Goal: Task Accomplishment & Management: Manage account settings

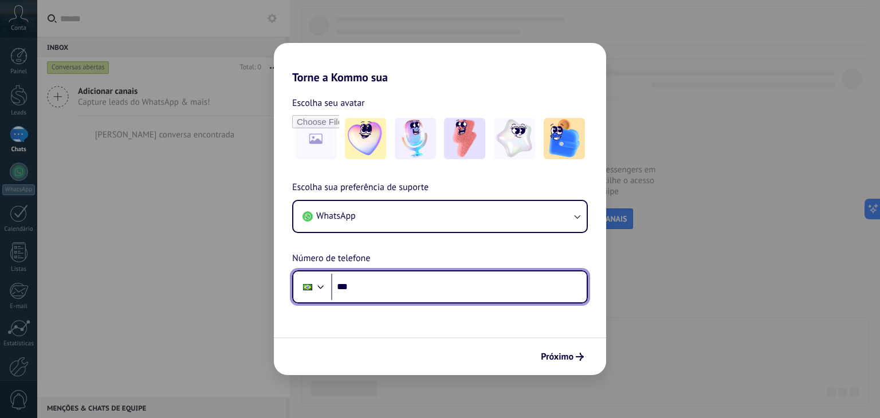
click at [445, 296] on input "***" at bounding box center [459, 287] width 256 height 26
type input "**********"
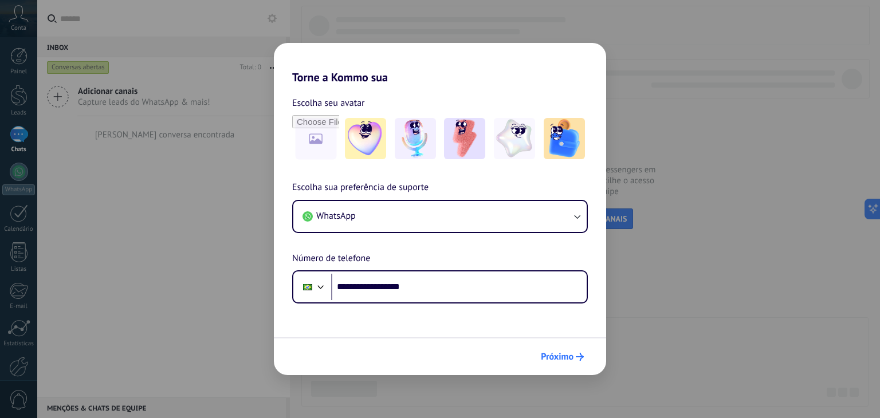
click at [588, 356] on button "Próximo" at bounding box center [562, 356] width 53 height 19
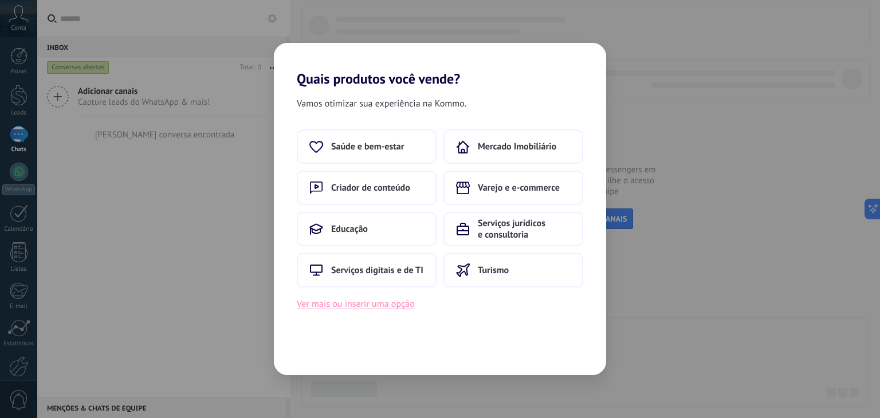
click at [412, 311] on button "Ver mais ou inserir uma opção" at bounding box center [356, 304] width 118 height 15
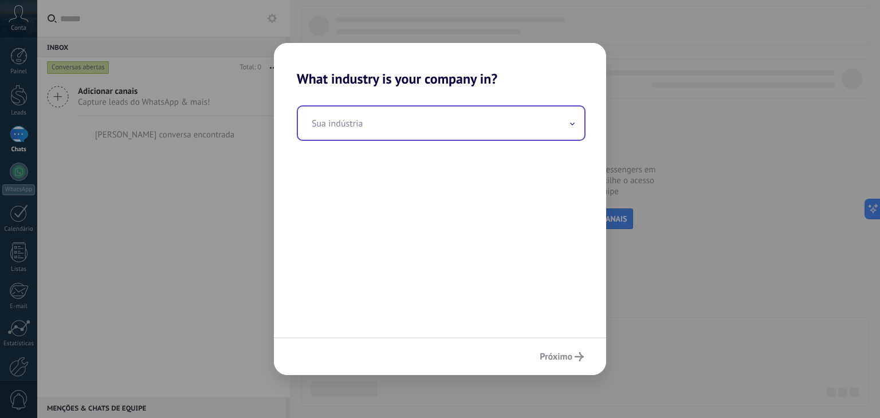
click at [360, 120] on input "text" at bounding box center [441, 123] width 286 height 33
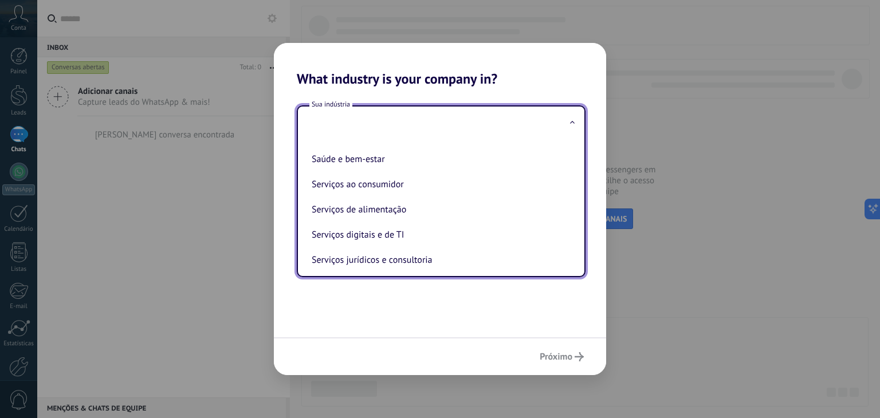
scroll to position [197, 0]
click at [374, 188] on li "Serviços ao consumidor" at bounding box center [439, 184] width 264 height 25
type input "**********"
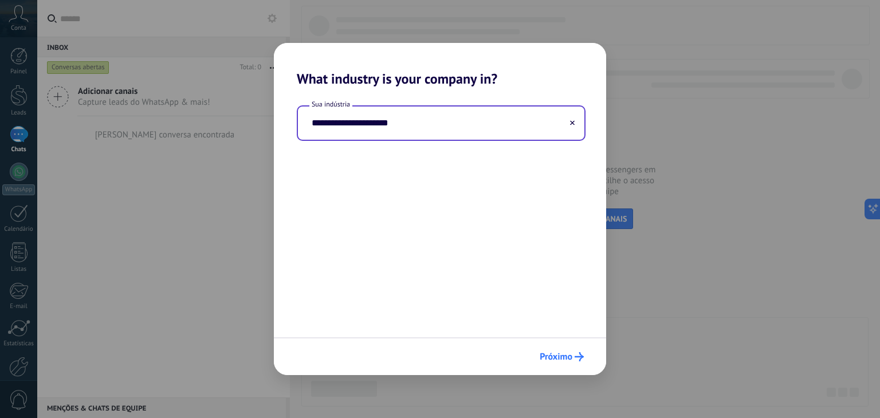
click at [584, 356] on button "Próximo" at bounding box center [562, 356] width 54 height 19
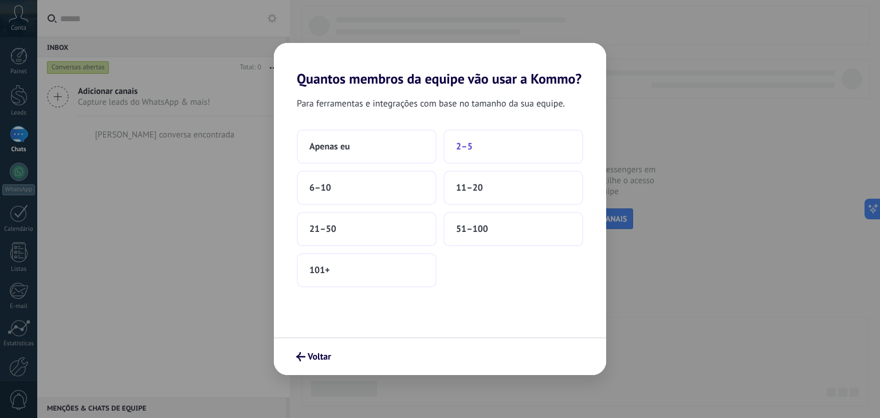
click at [449, 139] on button "2–5" at bounding box center [513, 146] width 140 height 34
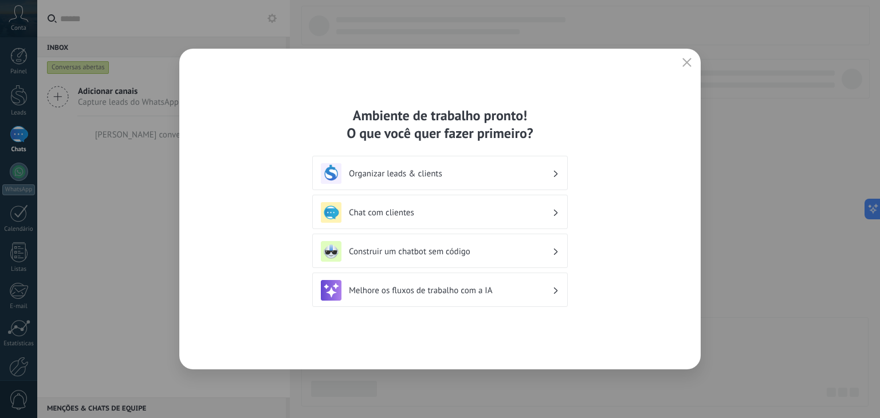
click at [408, 215] on h3 "Chat com clientes" at bounding box center [450, 212] width 203 height 11
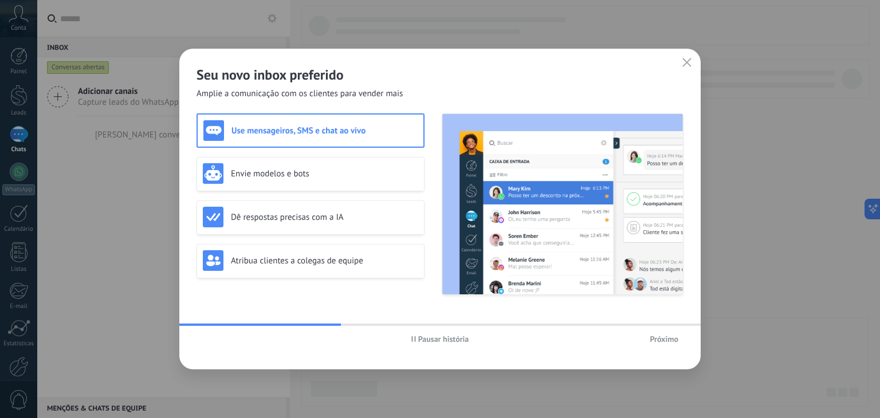
click at [653, 345] on button "Próximo" at bounding box center [664, 339] width 39 height 17
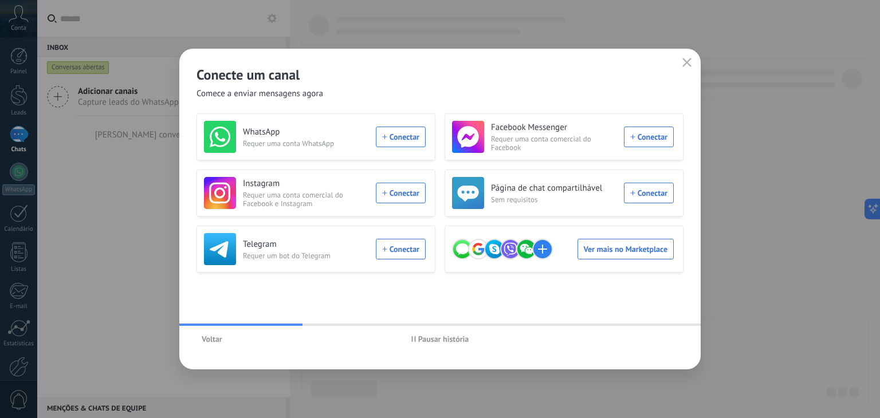
click at [691, 64] on button "button" at bounding box center [686, 63] width 15 height 16
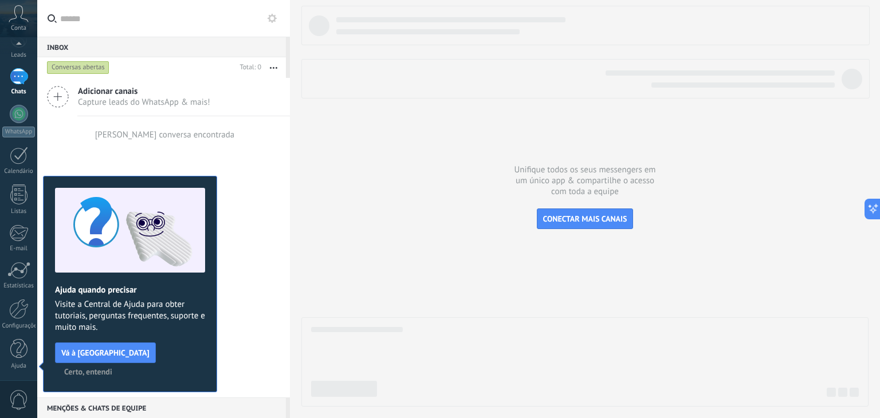
scroll to position [0, 0]
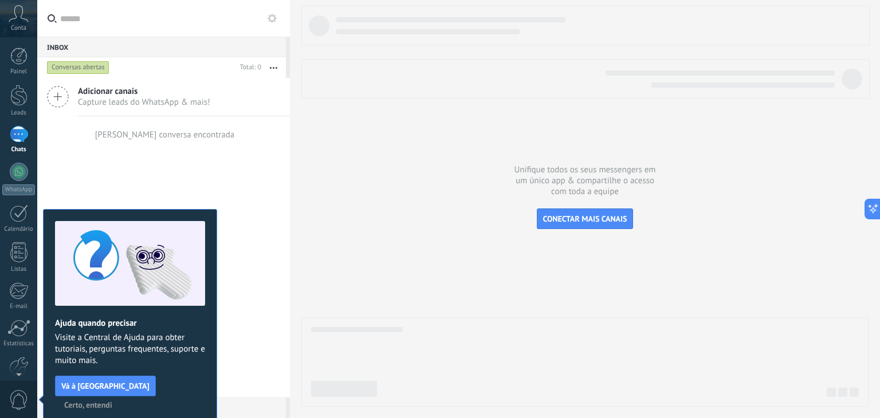
click at [112, 401] on span "Certo, entendi" at bounding box center [88, 405] width 48 height 8
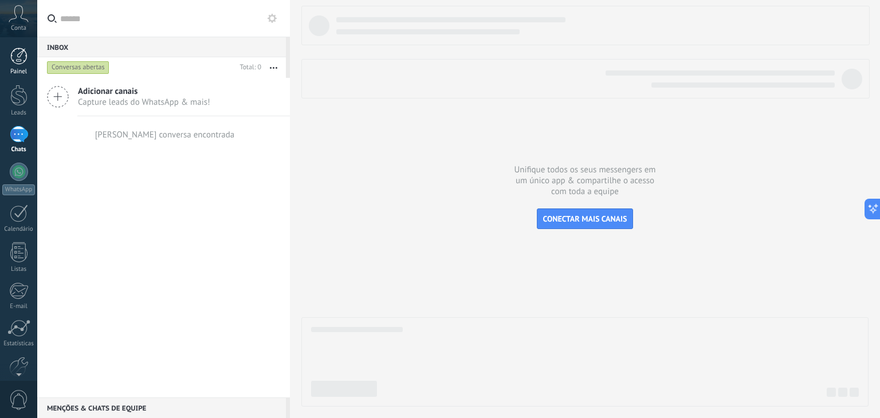
click at [23, 62] on div at bounding box center [18, 56] width 17 height 17
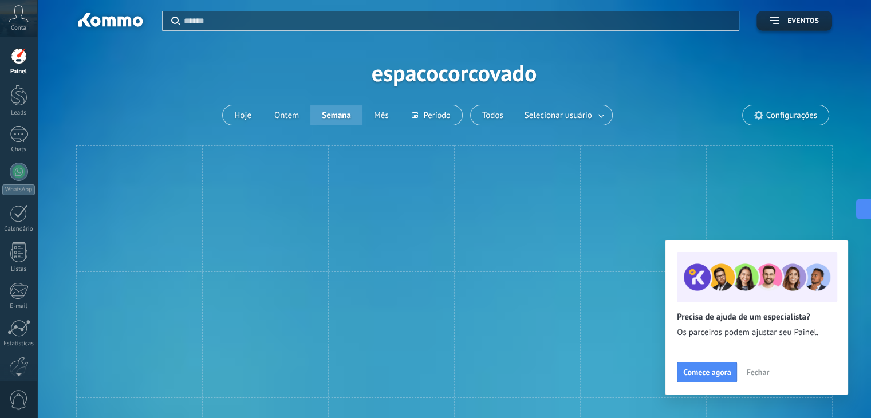
click at [760, 375] on span "Fechar" at bounding box center [757, 372] width 23 height 8
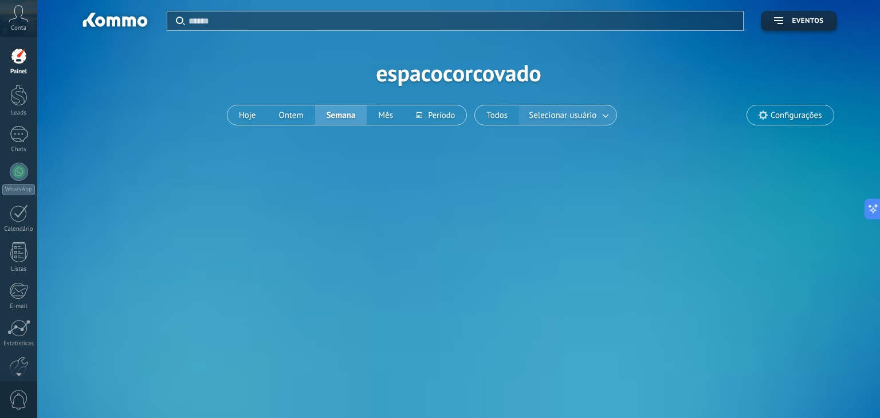
click at [564, 109] on span "Selecionar usuário" at bounding box center [563, 115] width 72 height 15
click at [604, 111] on link at bounding box center [606, 115] width 21 height 19
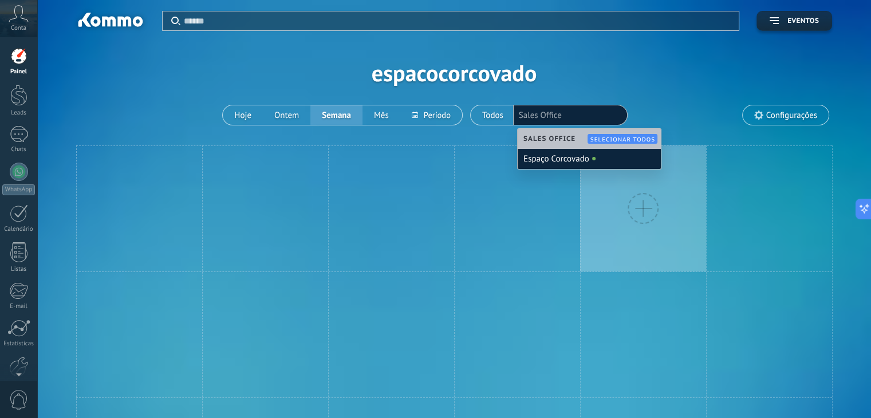
click at [658, 88] on div "Aplicar Eventos espacocorcovado Hoje Ontem Semana Mês Todos Selecionar usuário …" at bounding box center [454, 73] width 800 height 146
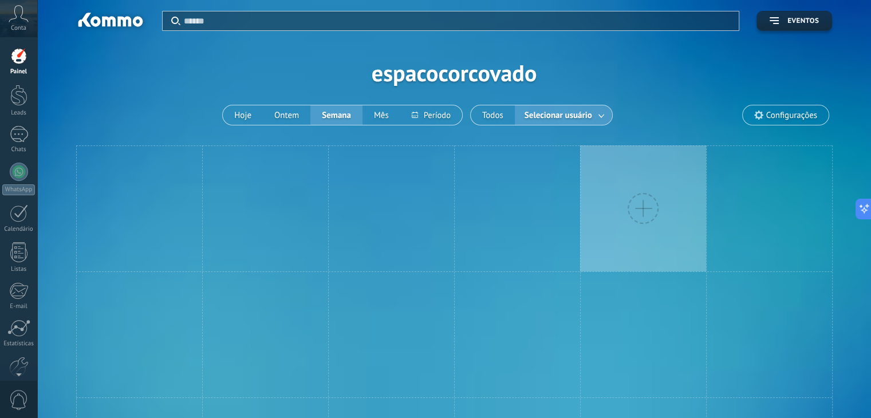
click at [792, 114] on span "Configurações" at bounding box center [792, 116] width 51 height 10
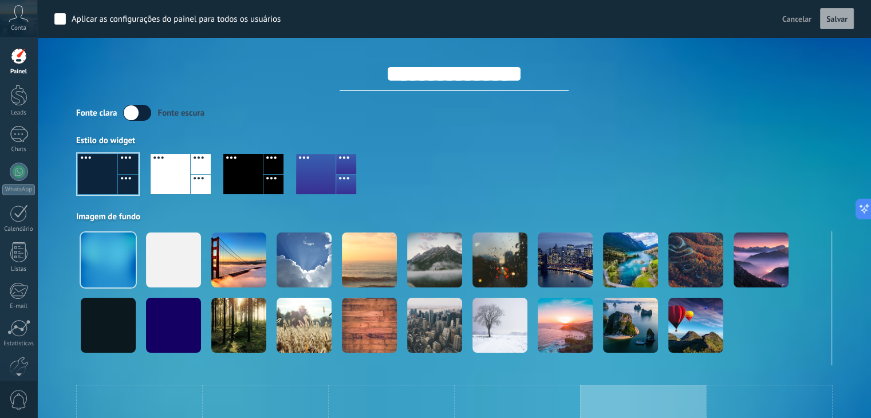
click at [694, 104] on div "**********" at bounding box center [454, 183] width 756 height 366
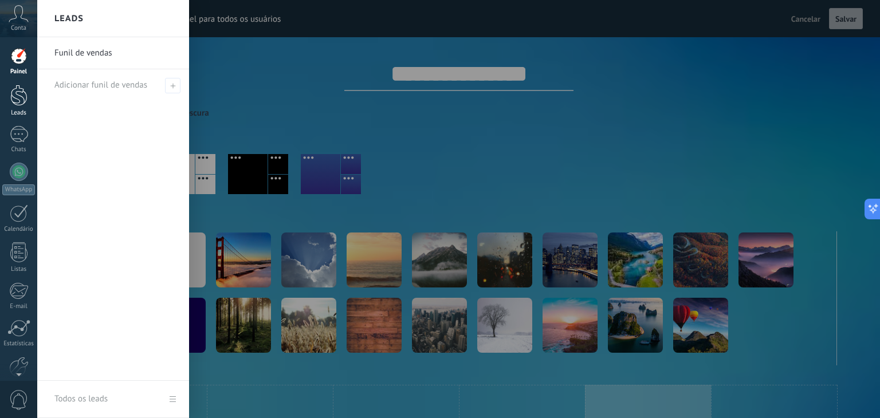
click at [25, 105] on div at bounding box center [18, 95] width 17 height 21
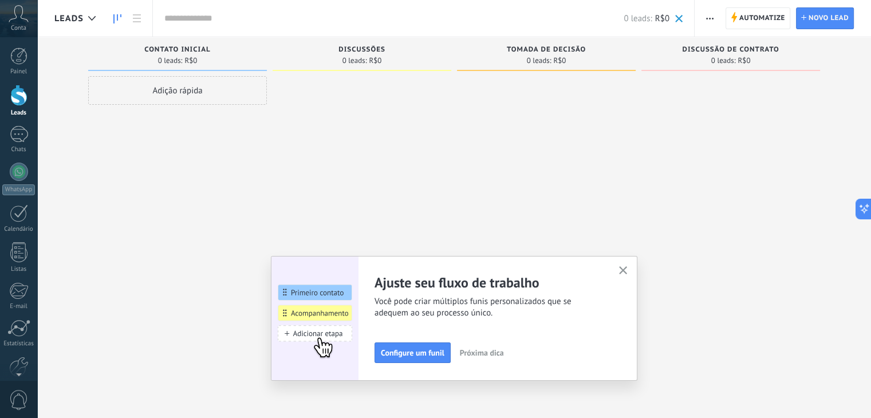
click at [628, 271] on icon "button" at bounding box center [623, 270] width 9 height 9
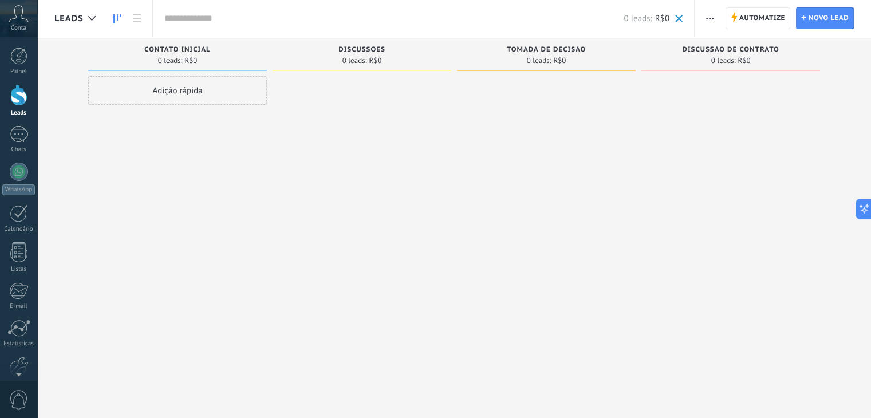
click at [170, 50] on span "Contato inicial" at bounding box center [177, 50] width 66 height 8
click at [351, 53] on div "Discussões" at bounding box center [361, 51] width 167 height 10
click at [534, 58] on span "0 leads:" at bounding box center [539, 60] width 25 height 7
click at [745, 45] on div "Discussão de contrato 0 leads: R$0" at bounding box center [731, 54] width 179 height 34
click at [706, 19] on button "button" at bounding box center [710, 18] width 17 height 22
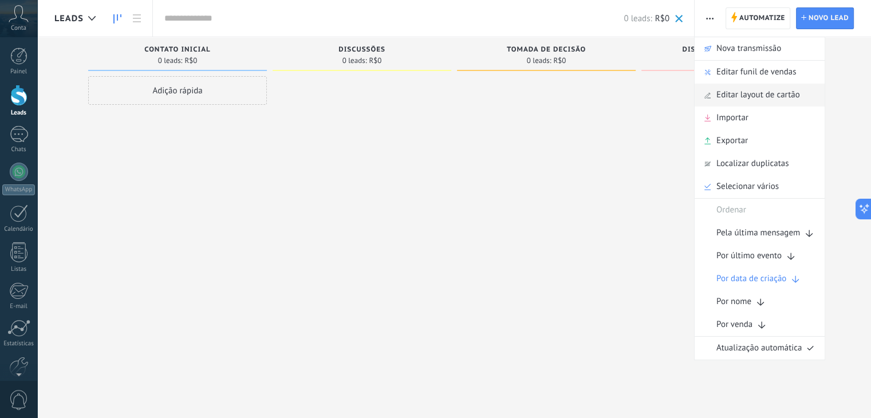
click at [726, 93] on span "Editar layout de cartão" at bounding box center [759, 95] width 84 height 23
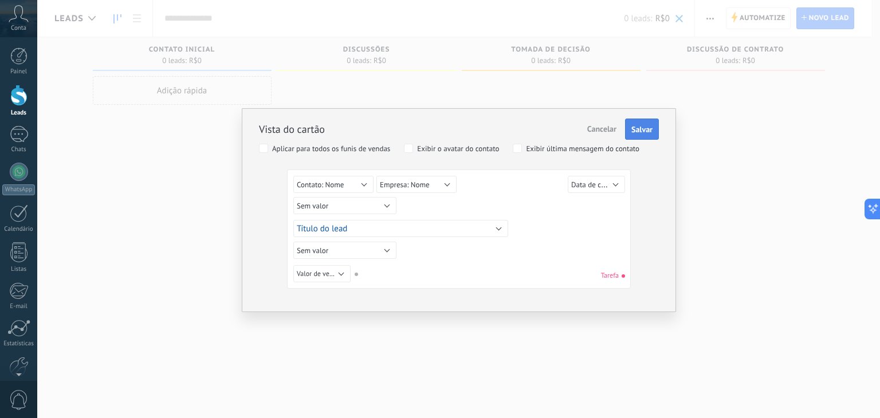
click at [648, 127] on span "Salvar" at bounding box center [641, 129] width 21 height 8
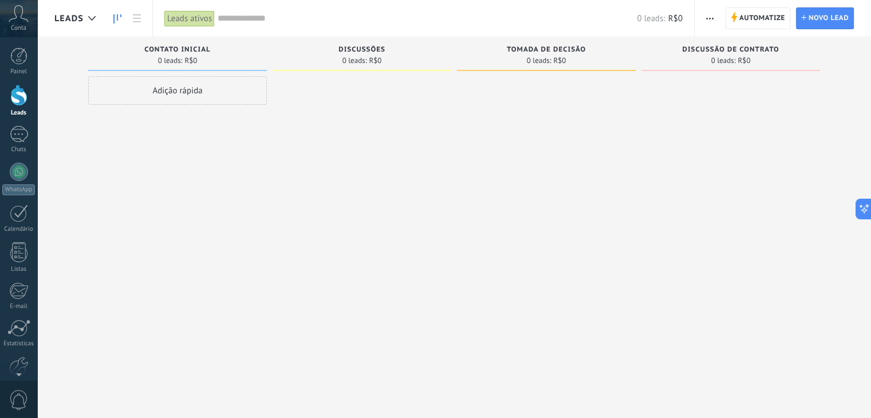
click at [203, 17] on div "Leads ativos" at bounding box center [189, 18] width 50 height 17
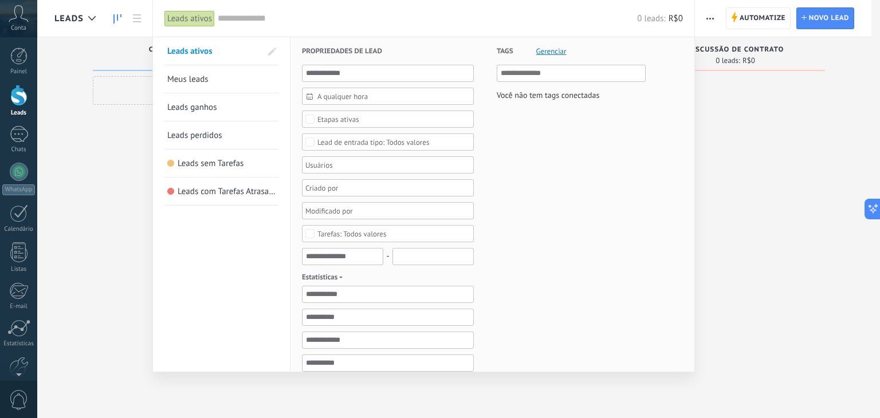
click at [835, 289] on div at bounding box center [440, 209] width 880 height 418
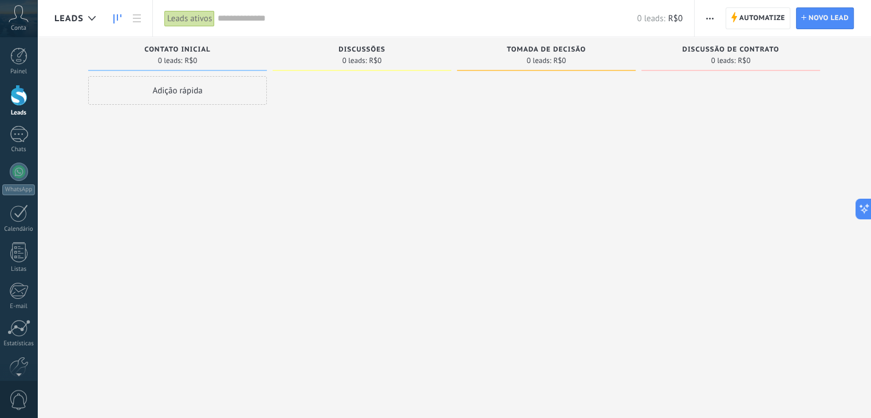
click at [713, 26] on span "button" at bounding box center [709, 18] width 7 height 22
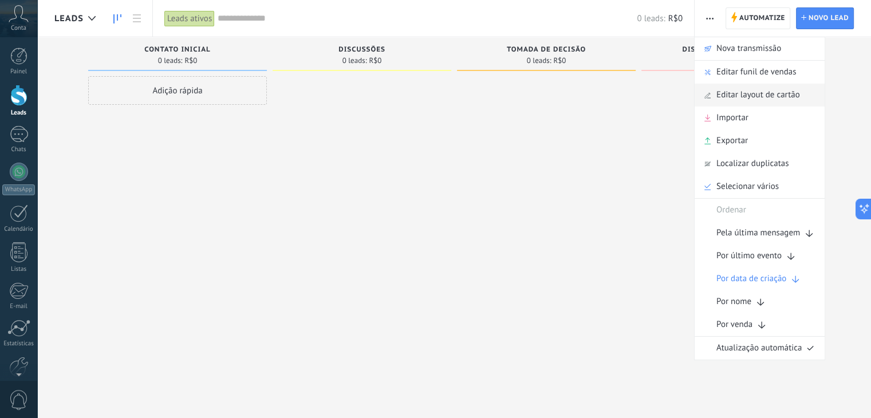
click at [731, 93] on span "Editar layout de cartão" at bounding box center [759, 95] width 84 height 23
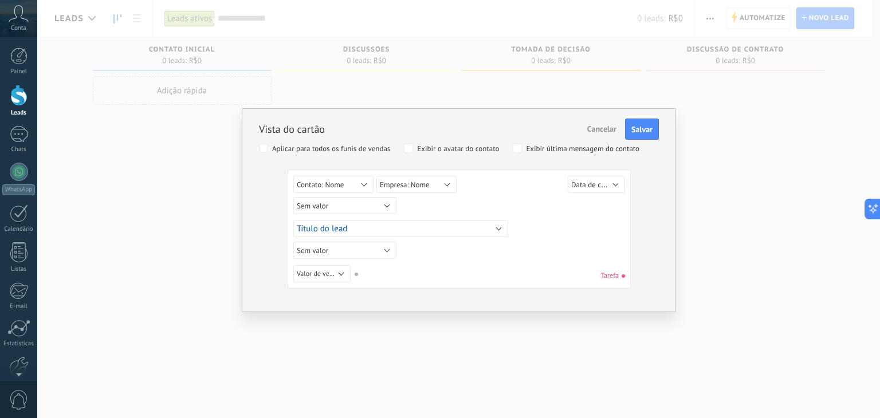
click at [595, 120] on button "Cancelar" at bounding box center [602, 130] width 38 height 22
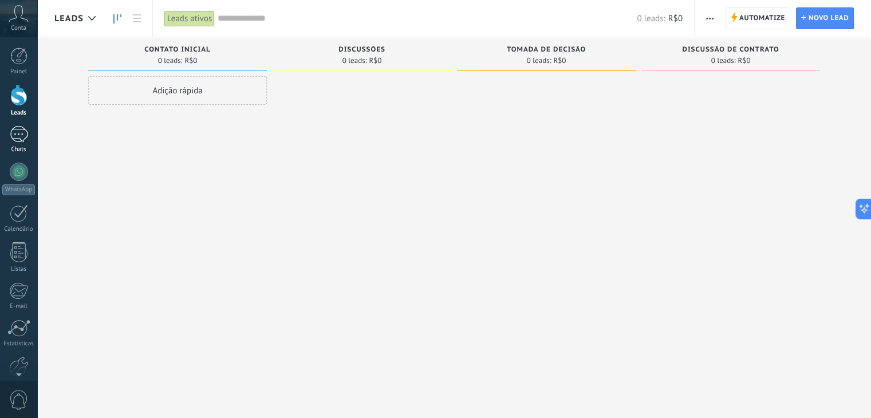
click at [15, 139] on div at bounding box center [19, 134] width 18 height 17
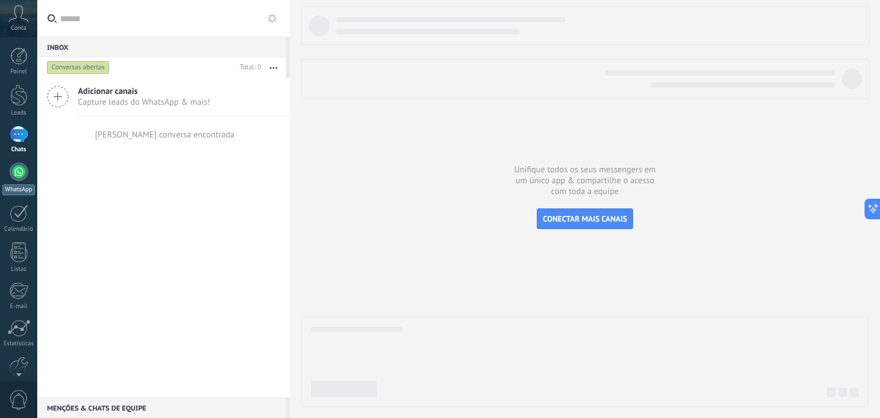
click at [21, 177] on div at bounding box center [19, 172] width 18 height 18
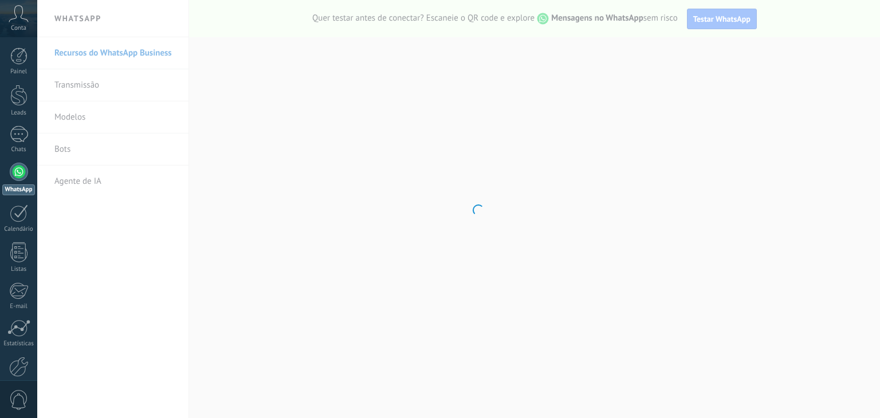
click at [18, 211] on div at bounding box center [19, 214] width 18 height 18
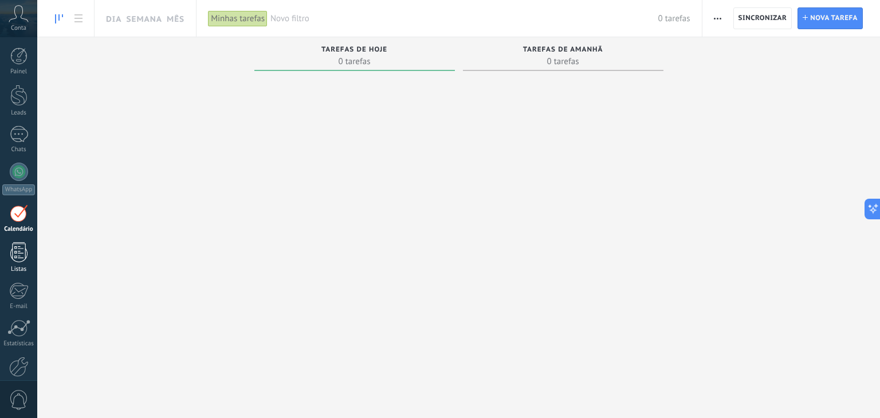
click at [21, 258] on div at bounding box center [18, 252] width 17 height 20
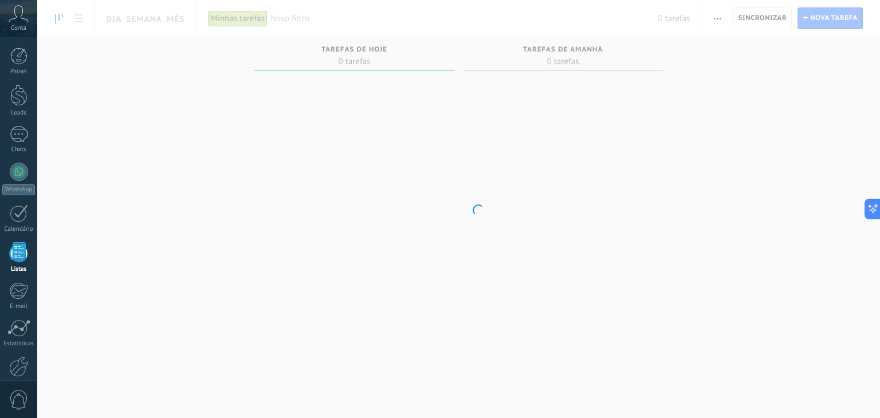
scroll to position [29, 0]
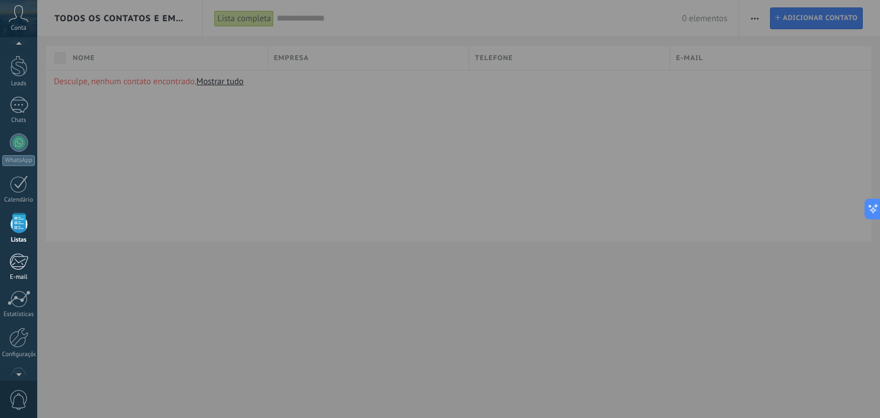
click at [14, 258] on div at bounding box center [18, 261] width 19 height 17
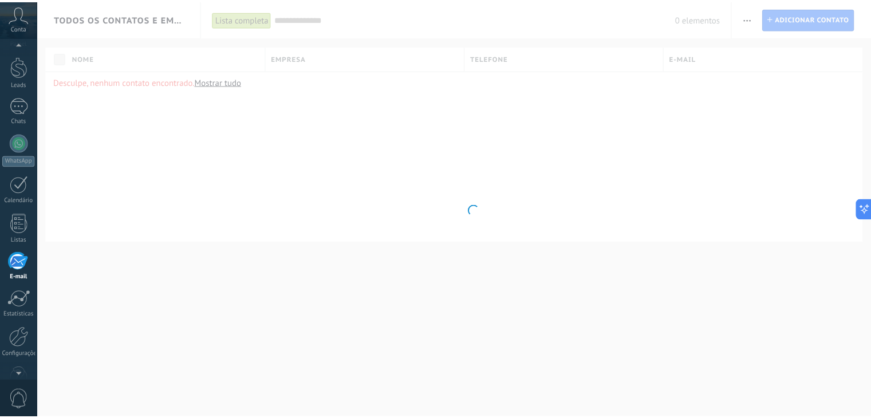
scroll to position [58, 0]
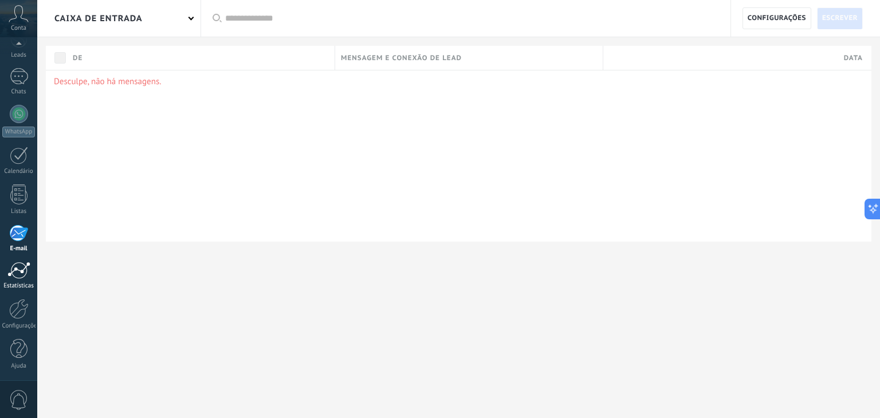
click at [22, 273] on div at bounding box center [18, 270] width 23 height 17
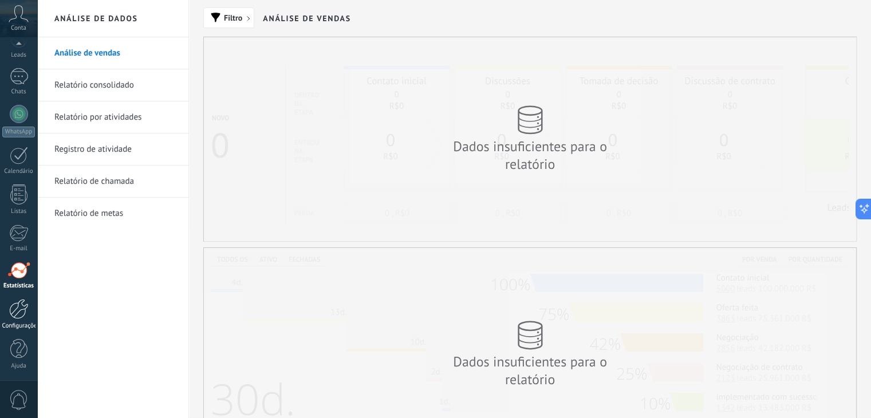
click at [21, 302] on div at bounding box center [18, 309] width 19 height 20
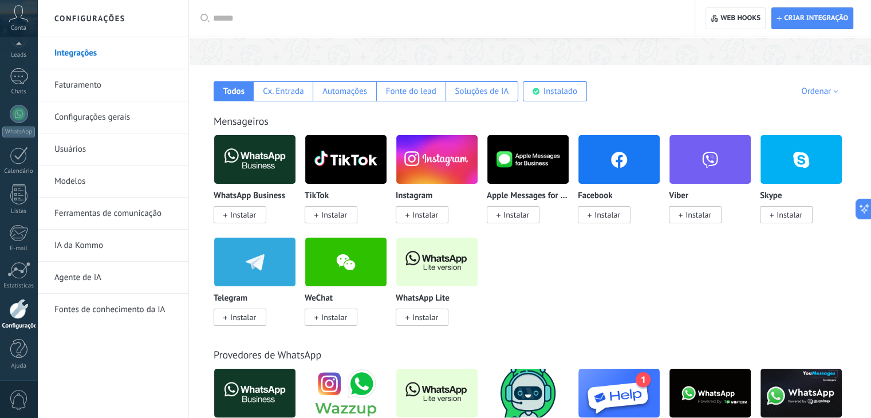
scroll to position [229, 0]
